Goal: Information Seeking & Learning: Learn about a topic

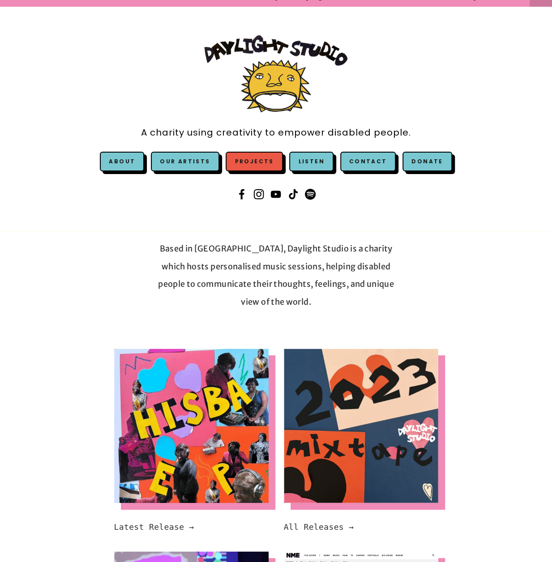
scroll to position [45, 0]
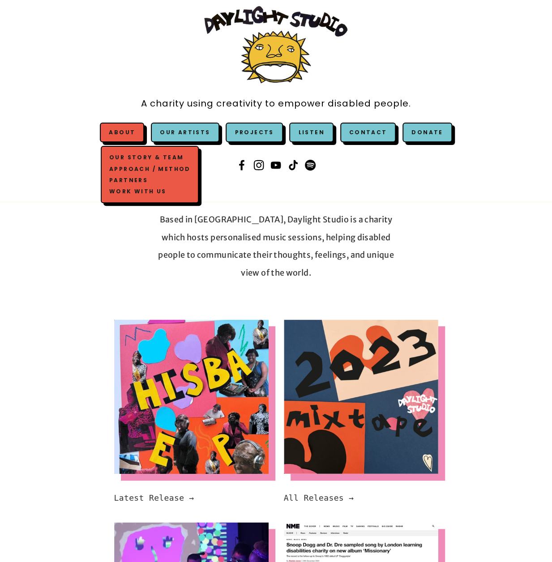
click at [121, 128] on link "About" at bounding box center [122, 132] width 26 height 8
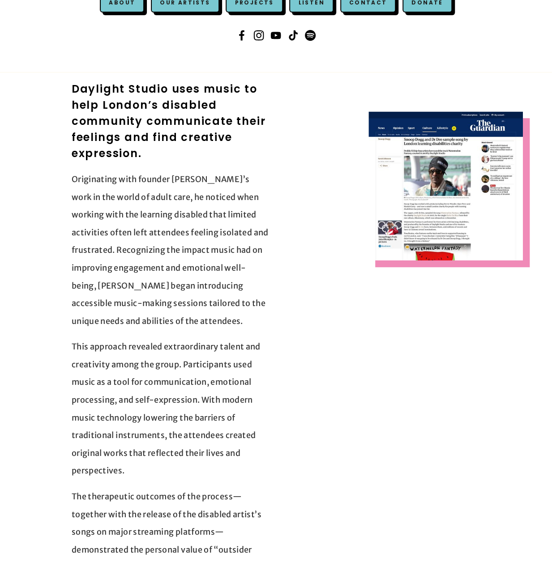
scroll to position [179, 0]
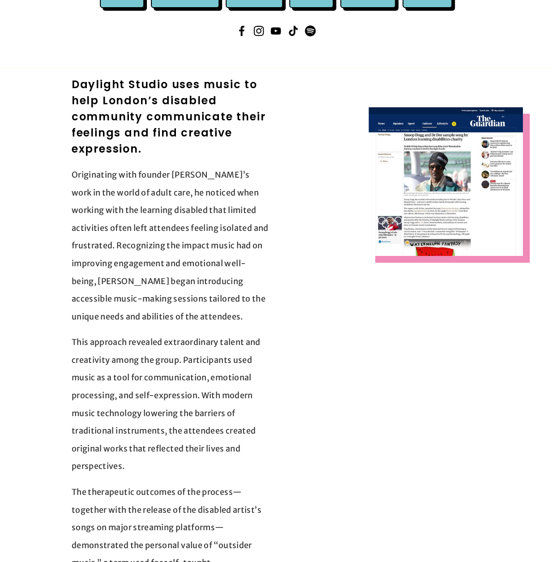
drag, startPoint x: 62, startPoint y: 93, endPoint x: 180, endPoint y: 147, distance: 129.8
click at [161, 121] on h2 "Daylight Studio uses music to help London’s disabled community communicate thei…" at bounding box center [170, 117] width 197 height 81
